Goal: Find specific page/section: Find specific page/section

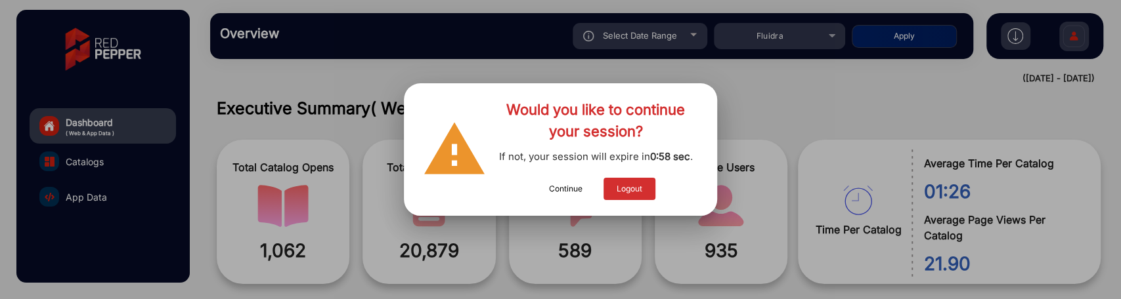
scroll to position [10, 0]
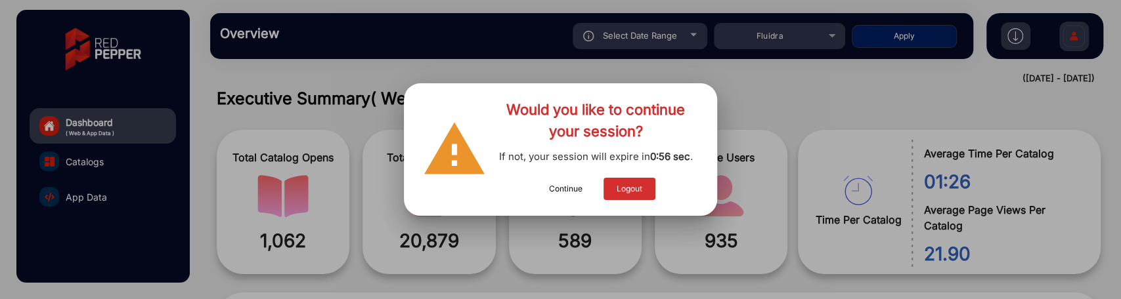
click at [580, 179] on button "Continue" at bounding box center [566, 189] width 60 height 22
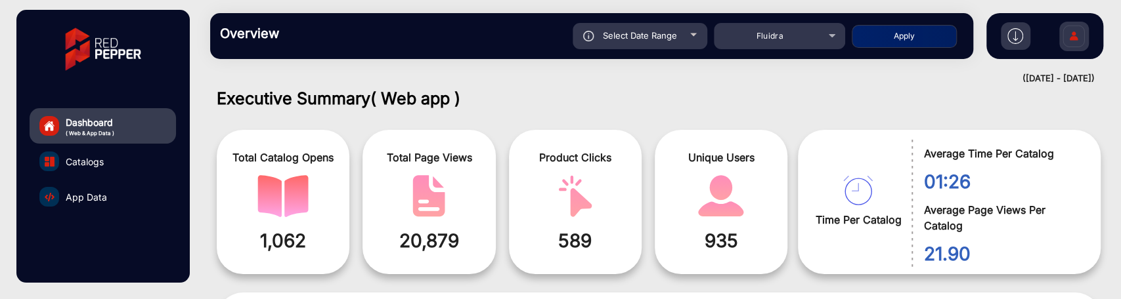
click at [132, 166] on link "Catalogs" at bounding box center [103, 161] width 146 height 35
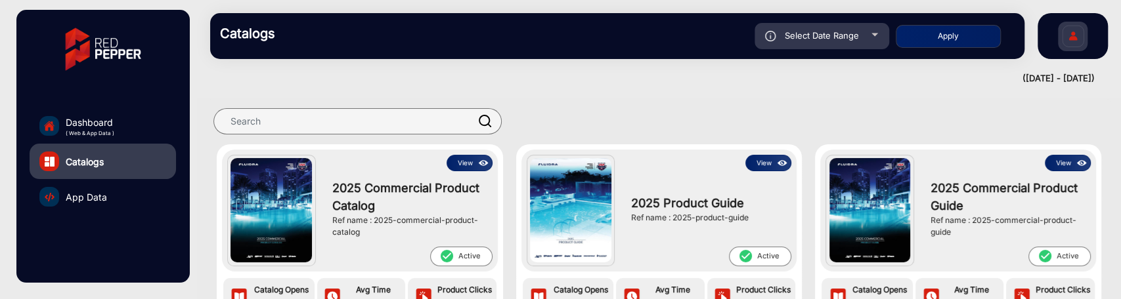
click at [123, 199] on link "App Data" at bounding box center [103, 196] width 146 height 35
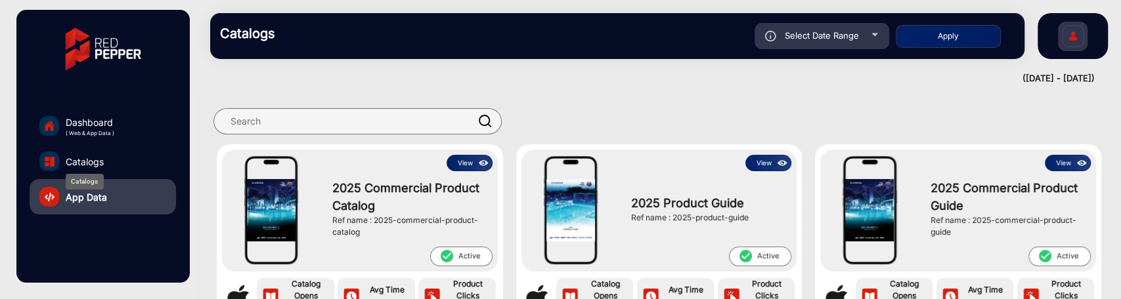
click at [89, 158] on span "Catalogs" at bounding box center [85, 162] width 38 height 14
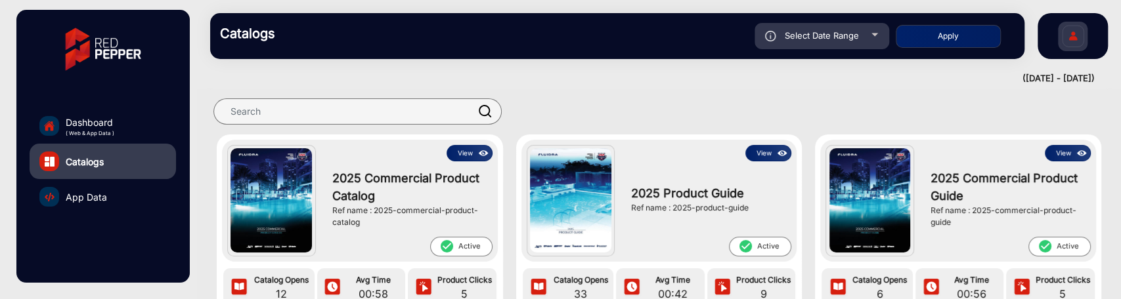
click at [459, 154] on button "View" at bounding box center [469, 153] width 46 height 16
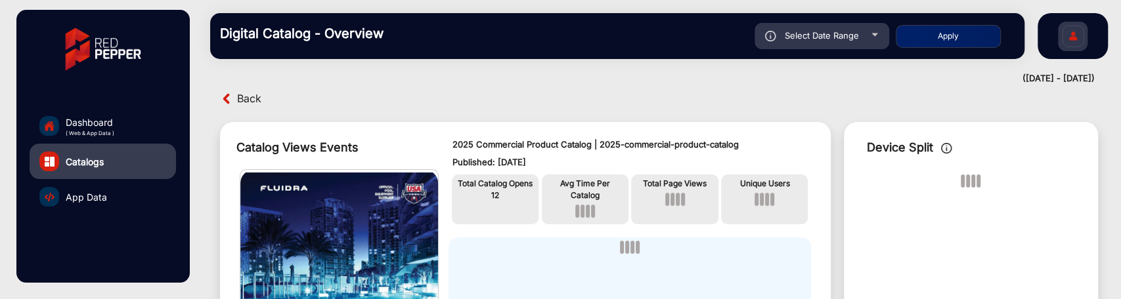
scroll to position [10, 0]
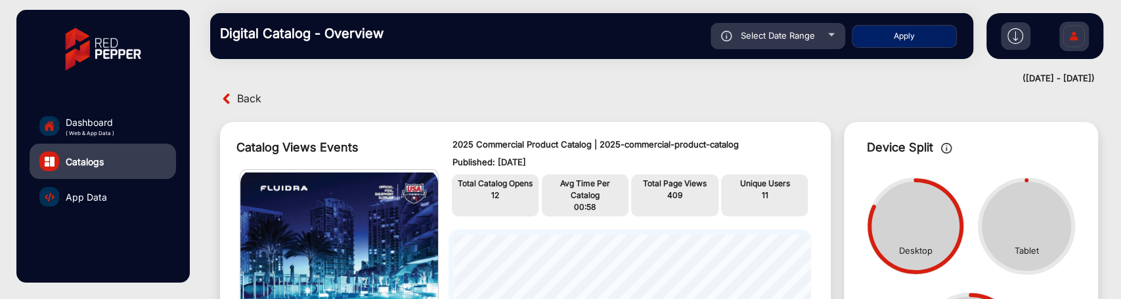
click at [90, 198] on span "App Data" at bounding box center [86, 197] width 41 height 14
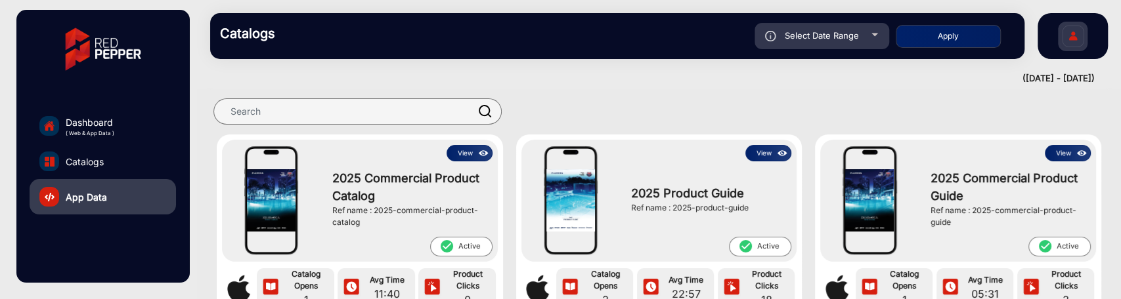
click at [466, 151] on button "View" at bounding box center [469, 153] width 46 height 16
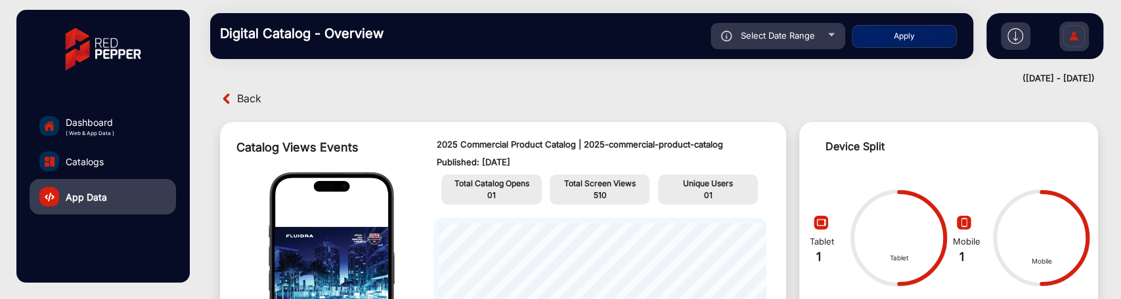
scroll to position [83, 0]
